Goal: Task Accomplishment & Management: Use online tool/utility

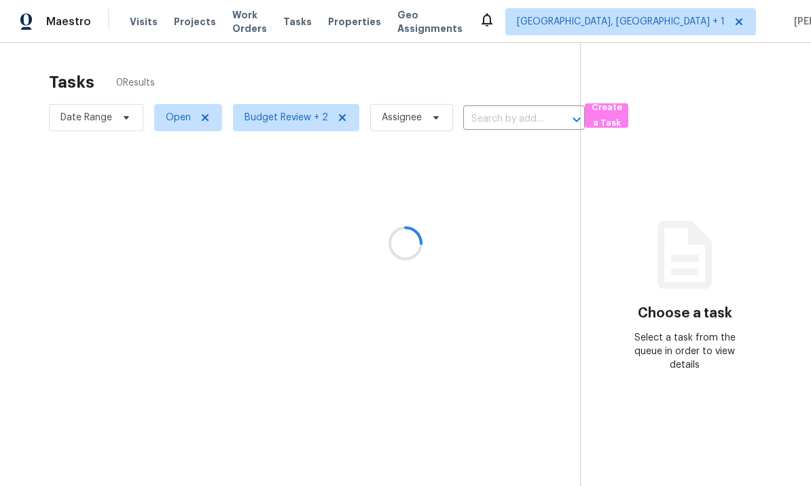
scroll to position [8, 0]
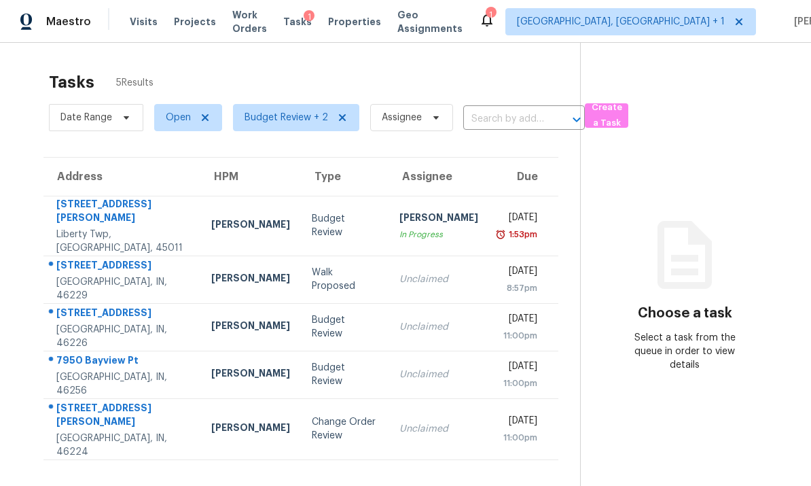
click at [157, 272] on td "[STREET_ADDRESS]" at bounding box center [121, 279] width 157 height 48
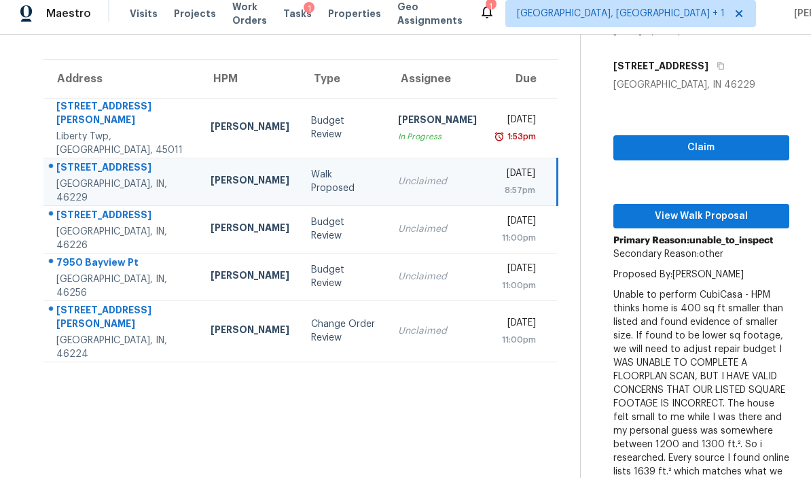
scroll to position [89, 0]
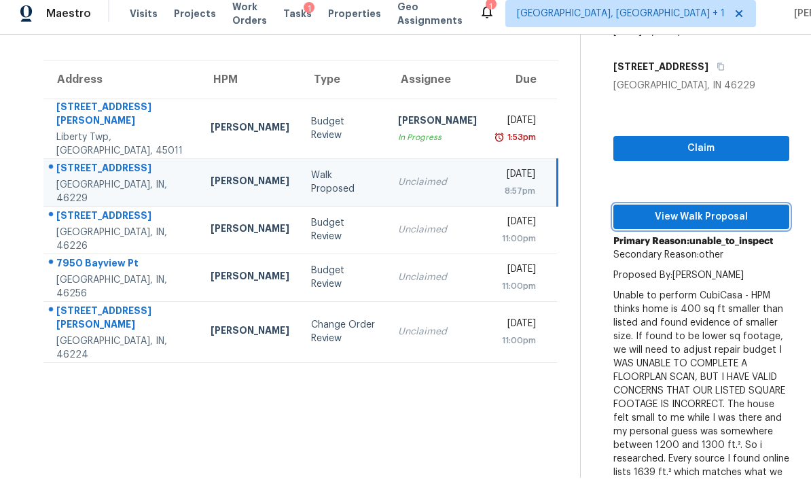
click at [705, 221] on span "View Walk Proposal" at bounding box center [701, 217] width 154 height 17
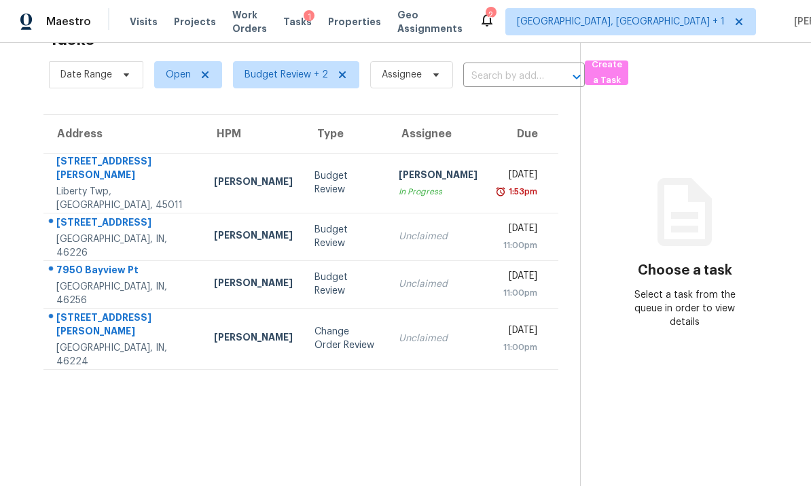
scroll to position [43, 0]
click at [149, 341] on div "Indianapolis, IN, 46224" at bounding box center [124, 354] width 136 height 27
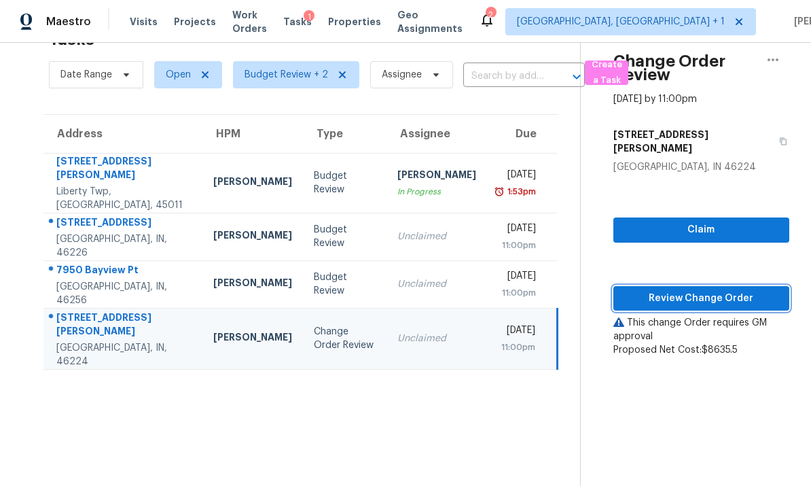
click at [700, 290] on span "Review Change Order" at bounding box center [701, 298] width 154 height 17
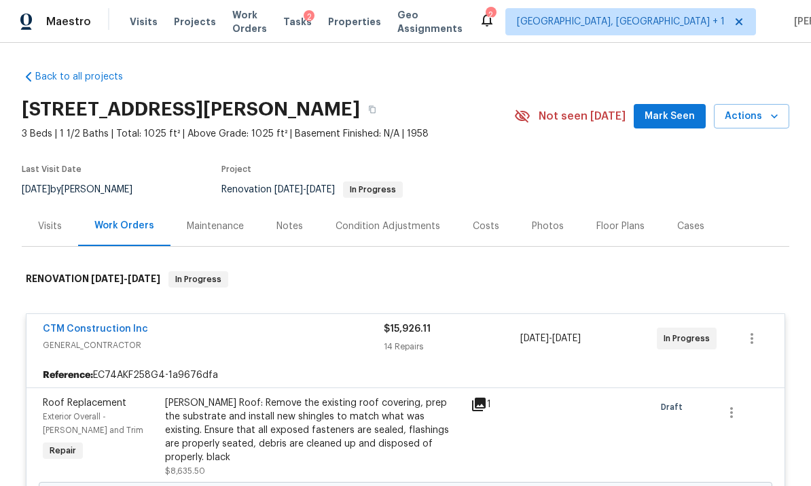
click at [478, 226] on div "Costs" at bounding box center [486, 226] width 26 height 14
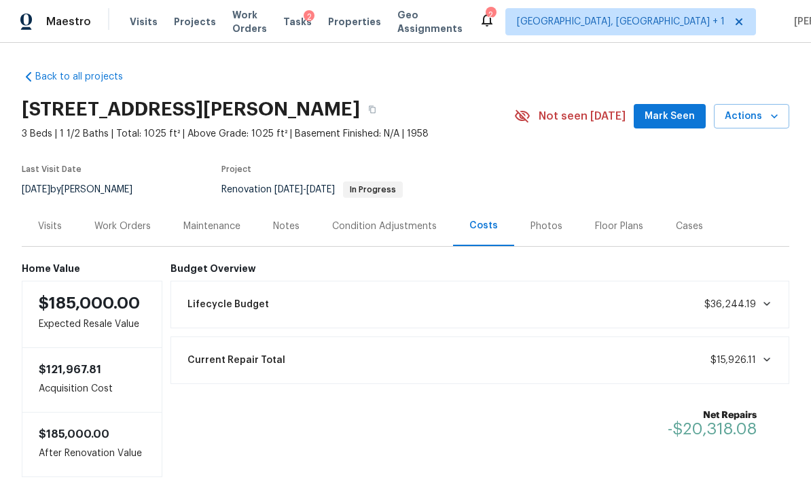
click at [129, 223] on div "Work Orders" at bounding box center [122, 226] width 56 height 14
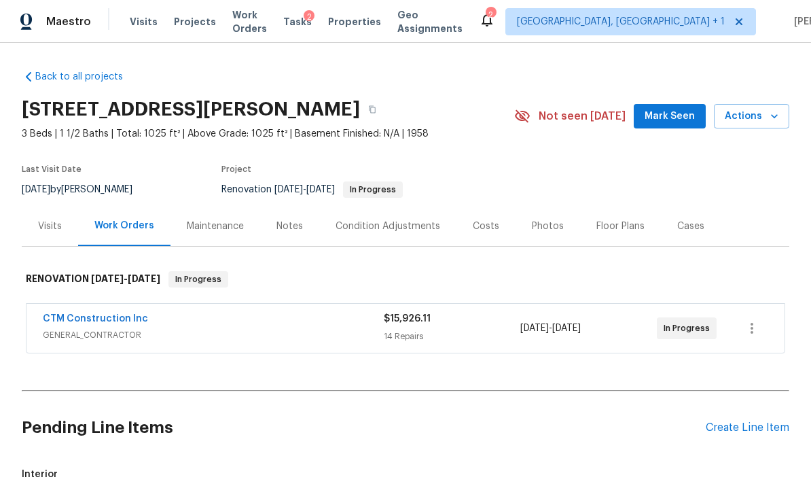
click at [296, 228] on div "Notes" at bounding box center [290, 226] width 26 height 14
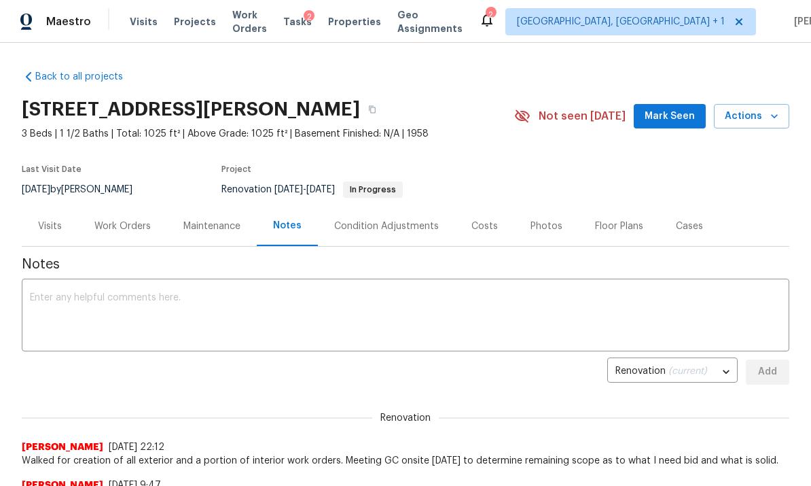
click at [126, 226] on div "Work Orders" at bounding box center [122, 226] width 56 height 14
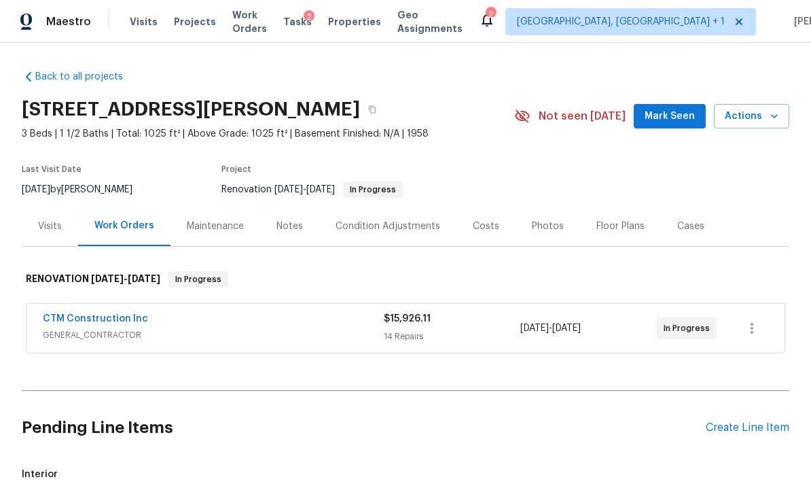
click at [173, 320] on div "CTM Construction Inc" at bounding box center [213, 320] width 341 height 16
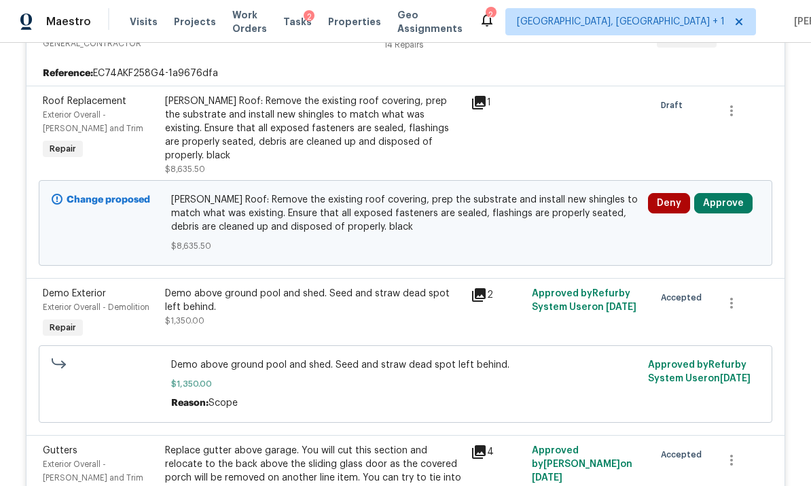
scroll to position [303, 0]
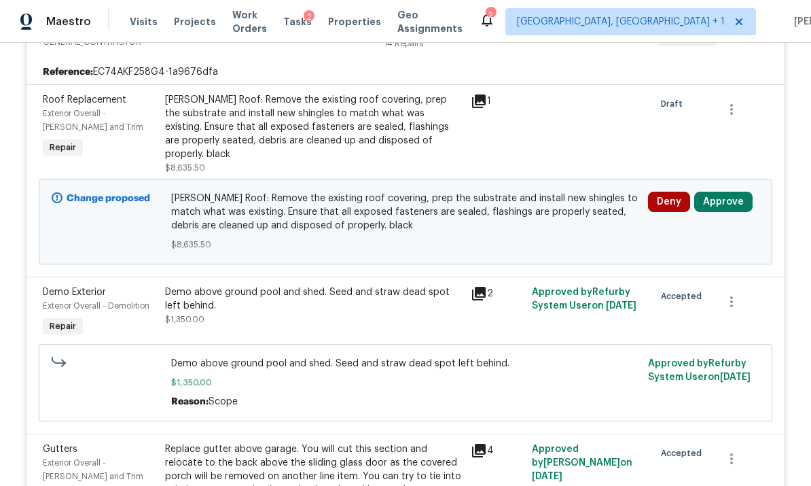
click at [724, 192] on button "Approve" at bounding box center [723, 202] width 58 height 20
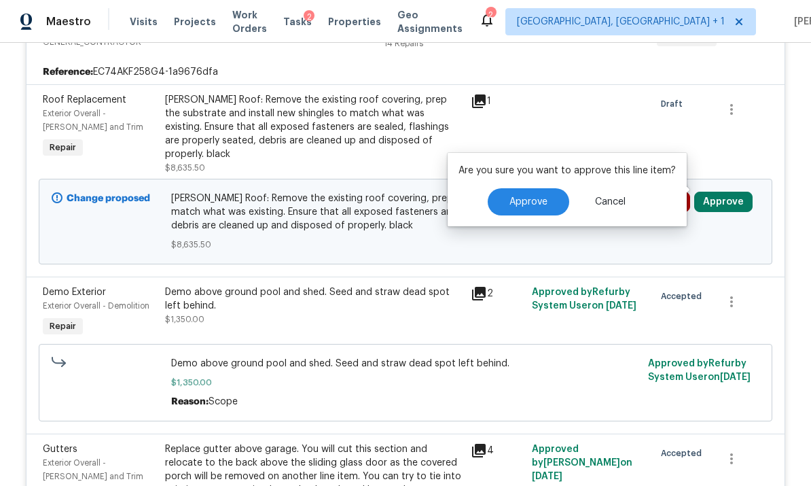
click at [542, 194] on button "Approve" at bounding box center [529, 201] width 82 height 27
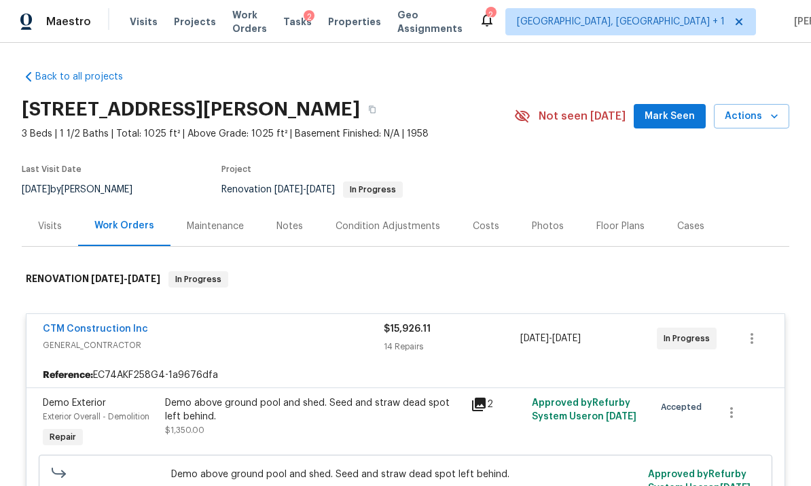
scroll to position [0, 0]
